Goal: Transaction & Acquisition: Download file/media

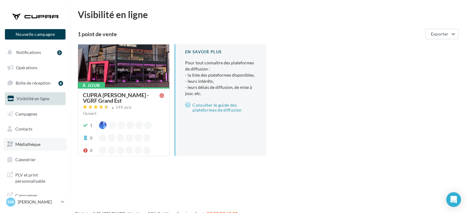
click at [44, 143] on link "Médiathèque" at bounding box center [35, 144] width 63 height 13
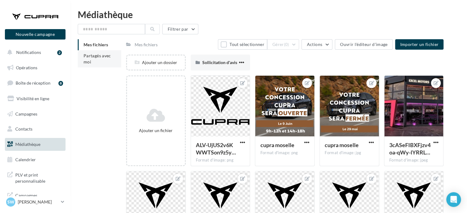
click at [92, 57] on span "Partagés avec moi" at bounding box center [98, 58] width 28 height 11
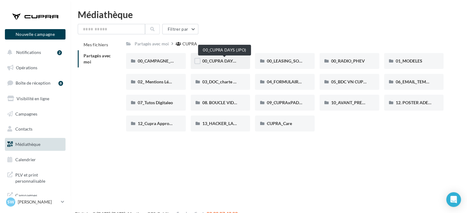
click at [222, 59] on span "00_CUPRA DAYS (JPO)" at bounding box center [224, 60] width 44 height 5
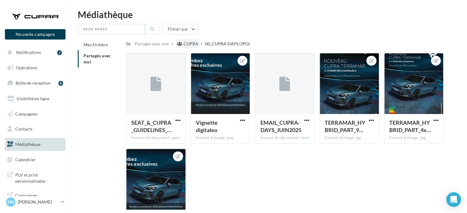
click at [187, 47] on div "CUPRA" at bounding box center [191, 44] width 15 height 6
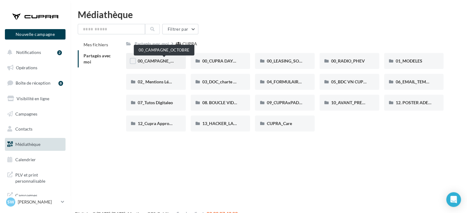
click at [155, 59] on span "00_CAMPAGNE_OCTOBRE" at bounding box center [164, 60] width 52 height 5
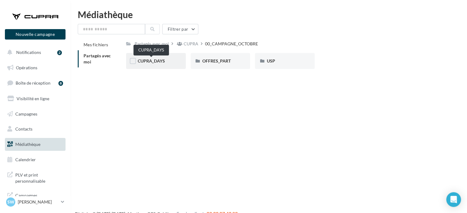
click at [160, 62] on span "CUPRA_DAYS" at bounding box center [151, 60] width 27 height 5
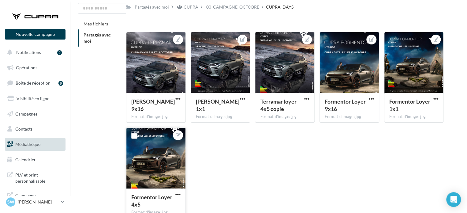
scroll to position [57, 0]
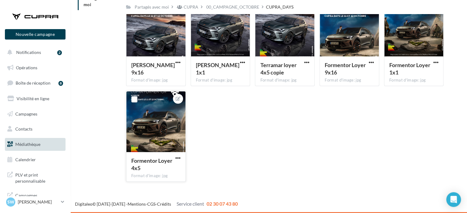
click at [151, 116] on div at bounding box center [155, 121] width 59 height 61
click at [179, 156] on span "button" at bounding box center [177, 157] width 5 height 5
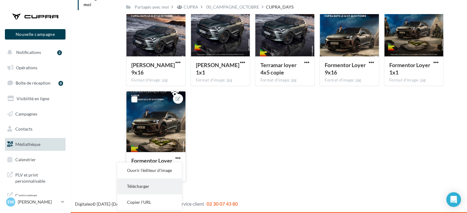
click at [160, 183] on button "Télécharger" at bounding box center [149, 186] width 65 height 16
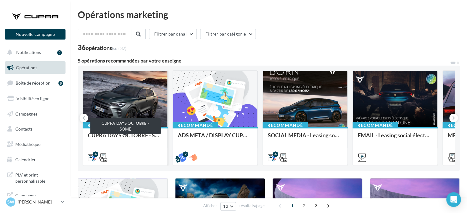
click at [130, 136] on div "CUPRA DAYS OCTOBRE - SOME" at bounding box center [125, 138] width 75 height 12
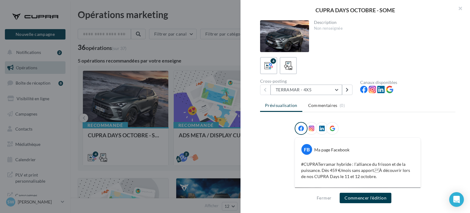
click at [305, 90] on button "TERRAMAR - 4X5" at bounding box center [307, 89] width 72 height 10
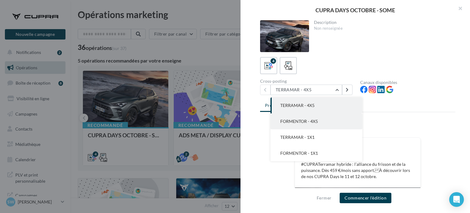
click at [290, 123] on span "FORMENTOR - 4X5" at bounding box center [299, 120] width 38 height 5
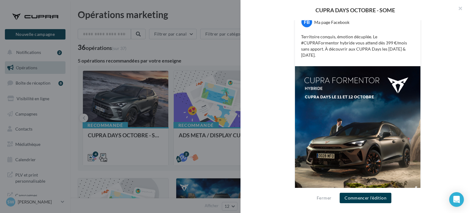
scroll to position [127, 0]
click at [346, 193] on button "Commencer l'édition" at bounding box center [366, 198] width 52 height 10
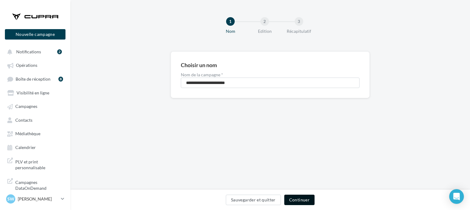
click at [308, 202] on button "Continuer" at bounding box center [299, 199] width 30 height 10
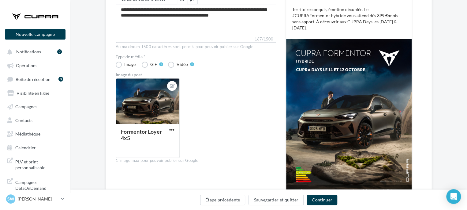
scroll to position [110, 0]
